Goal: Task Accomplishment & Management: Manage account settings

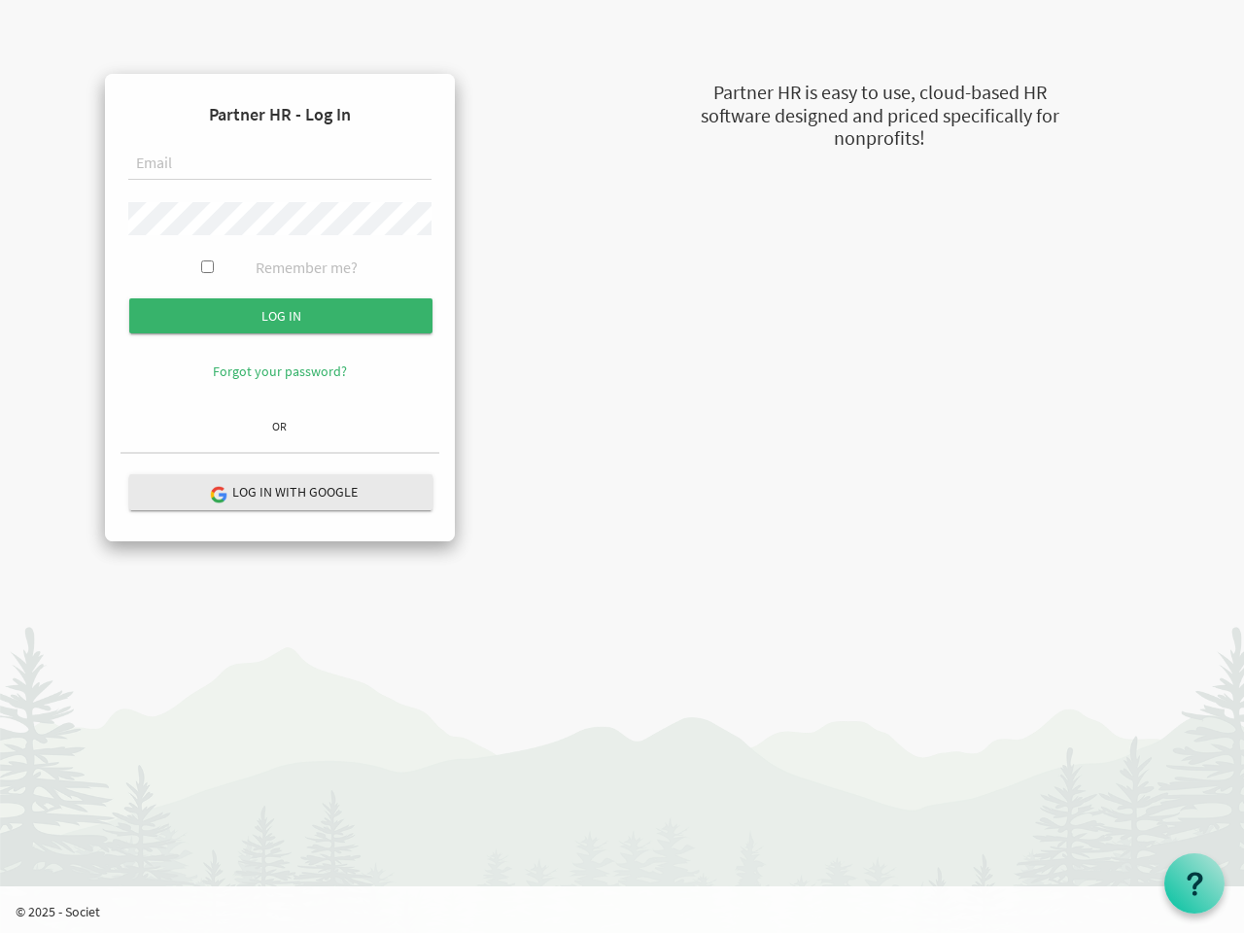
click at [280, 250] on form "Partner HR - Log In Remember me? Log in" at bounding box center [279, 249] width 319 height 321
click at [281, 316] on input "Log in" at bounding box center [280, 315] width 303 height 35
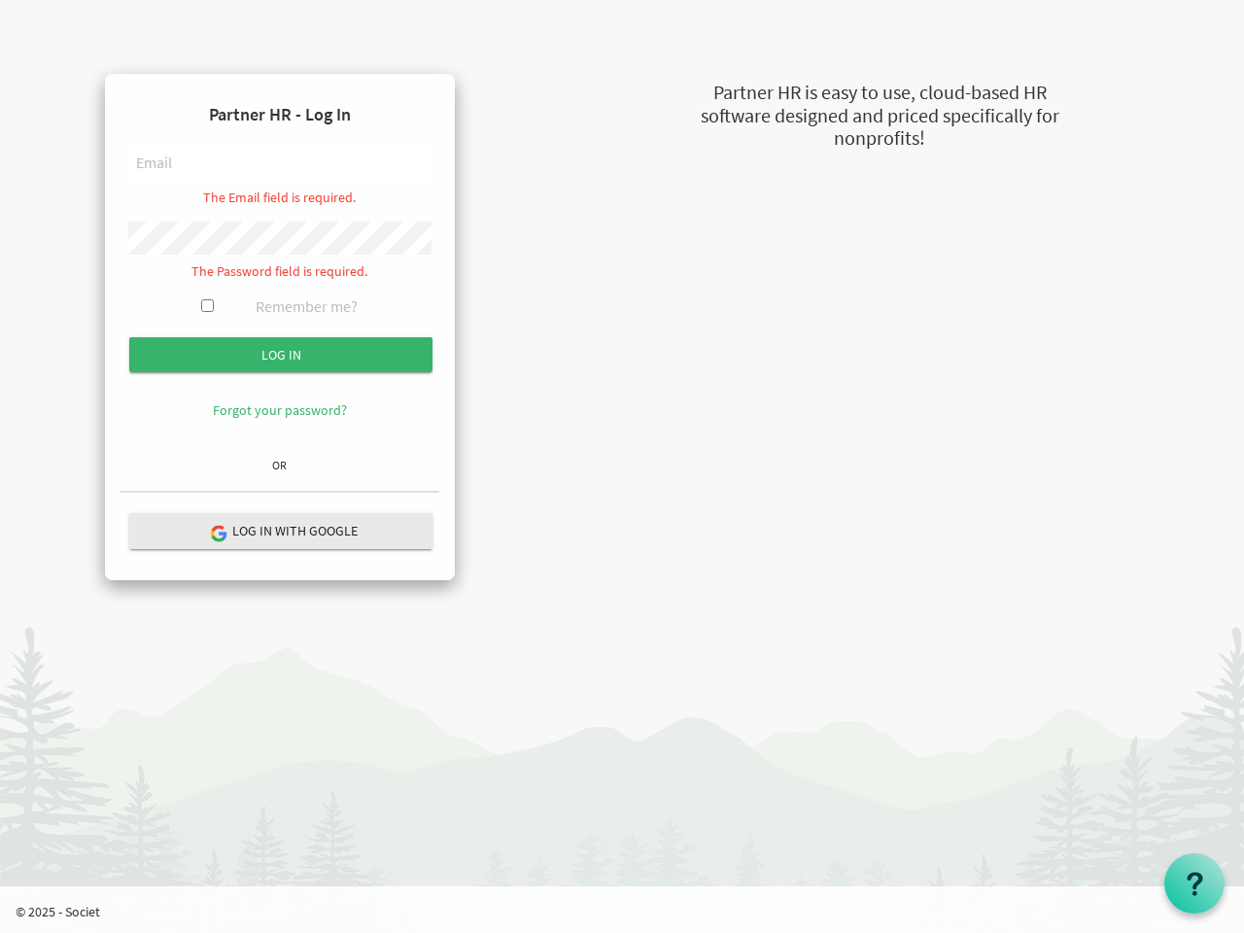
click at [281, 492] on hr at bounding box center [279, 492] width 319 height 3
click at [1194, 883] on use at bounding box center [1194, 883] width 16 height 23
